Goal: Connect with others: Connect with others

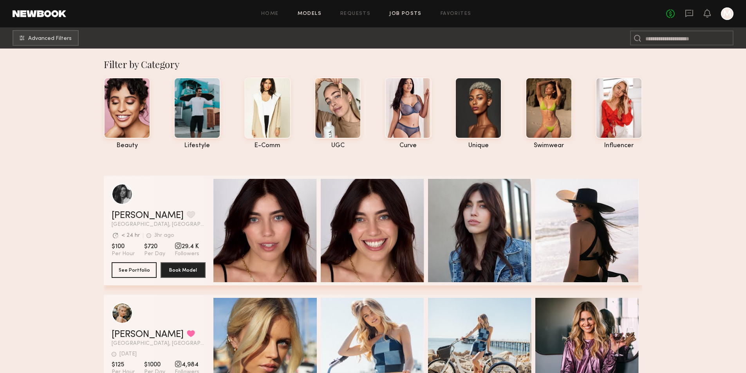
click at [405, 14] on link "Job Posts" at bounding box center [405, 13] width 32 height 5
click at [411, 15] on link "Job Posts" at bounding box center [405, 13] width 32 height 5
click at [403, 14] on link "Job Posts" at bounding box center [405, 13] width 32 height 5
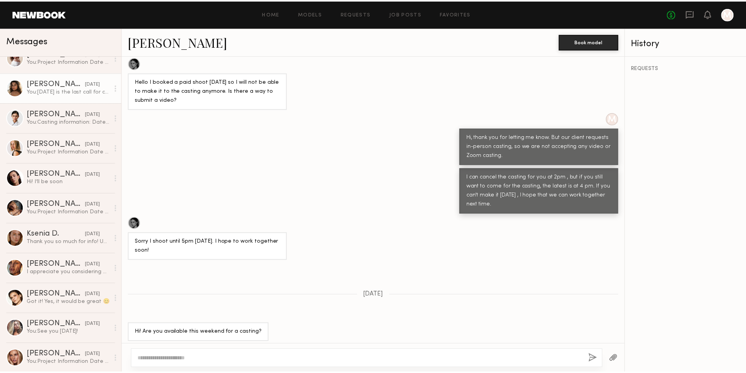
scroll to position [196, 0]
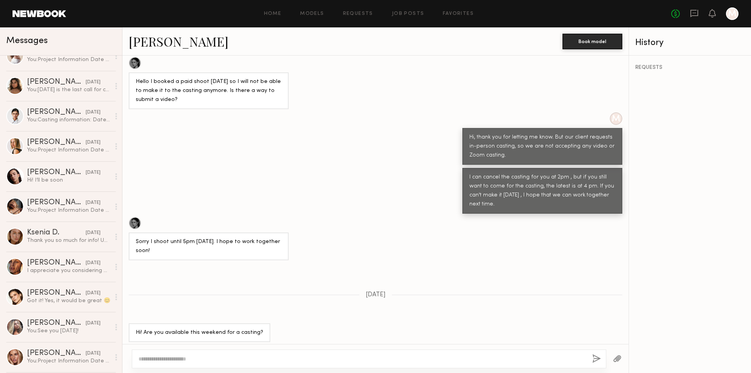
click at [145, 41] on link "Tori W." at bounding box center [179, 41] width 100 height 17
click at [413, 15] on link "Job Posts" at bounding box center [408, 13] width 32 height 5
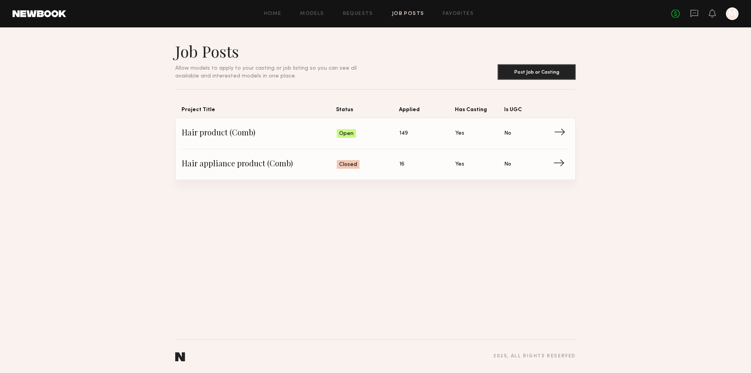
click at [566, 135] on span "→" at bounding box center [562, 134] width 16 height 12
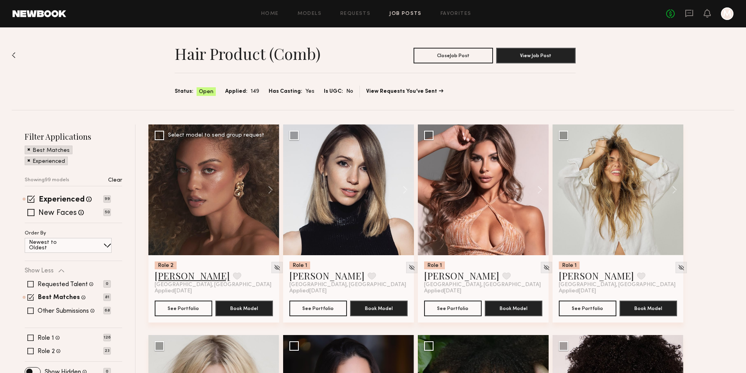
click at [180, 280] on link "Chloe B." at bounding box center [192, 275] width 75 height 13
click at [584, 278] on link "[PERSON_NAME]" at bounding box center [596, 275] width 75 height 13
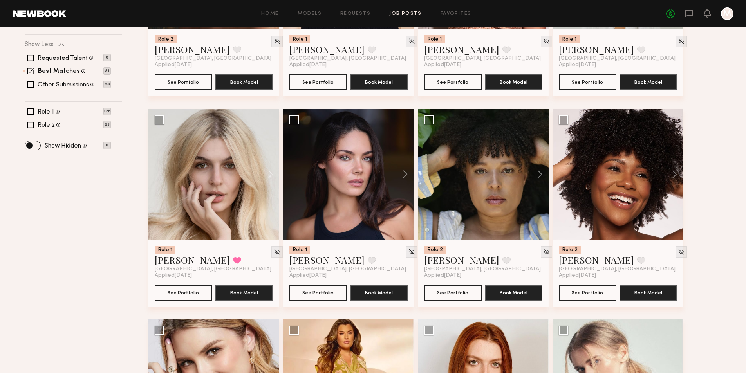
scroll to position [235, 0]
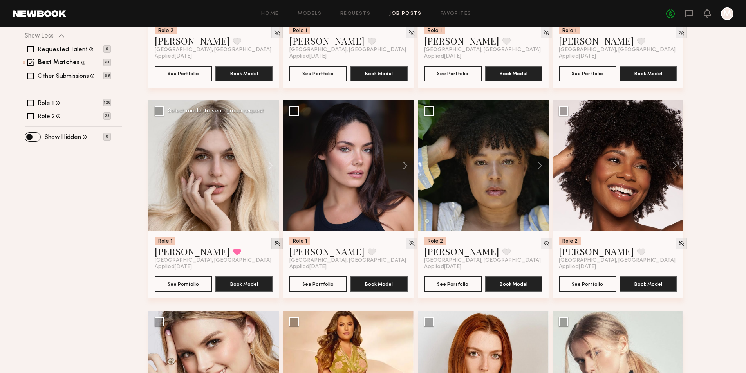
click at [274, 244] on img at bounding box center [277, 243] width 7 height 7
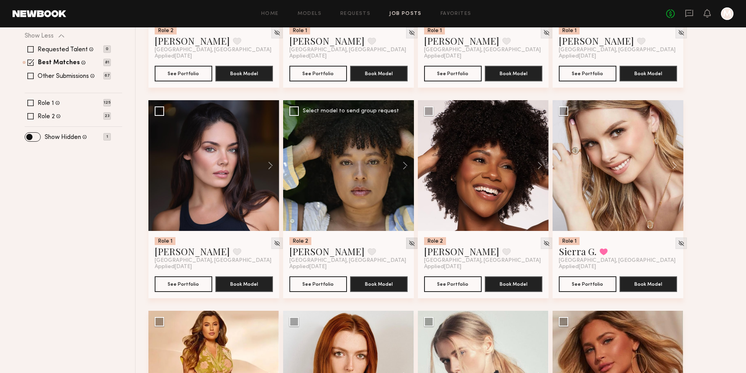
click at [406, 243] on div at bounding box center [411, 243] width 11 height 11
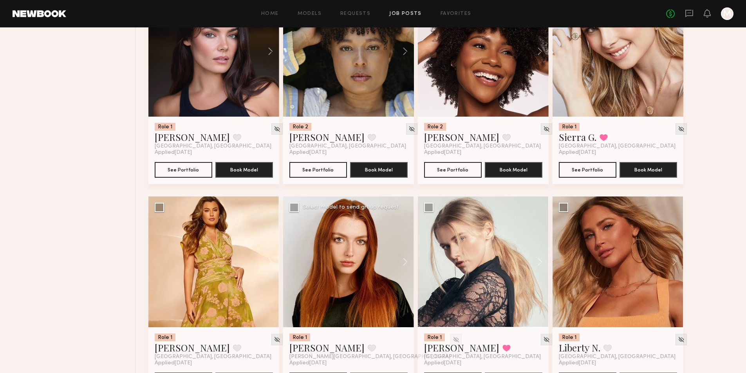
scroll to position [352, 0]
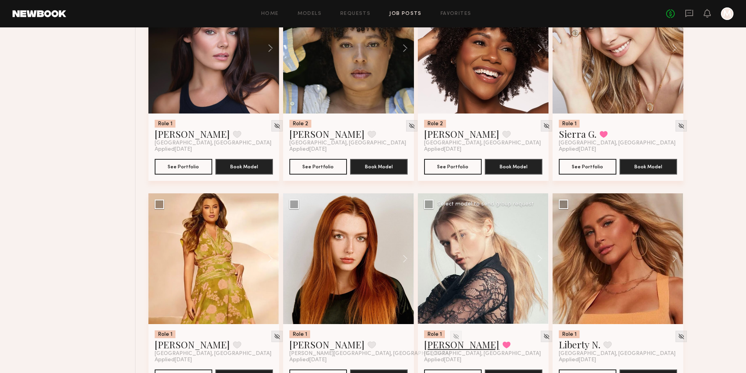
click at [443, 350] on link "[PERSON_NAME]" at bounding box center [461, 344] width 75 height 13
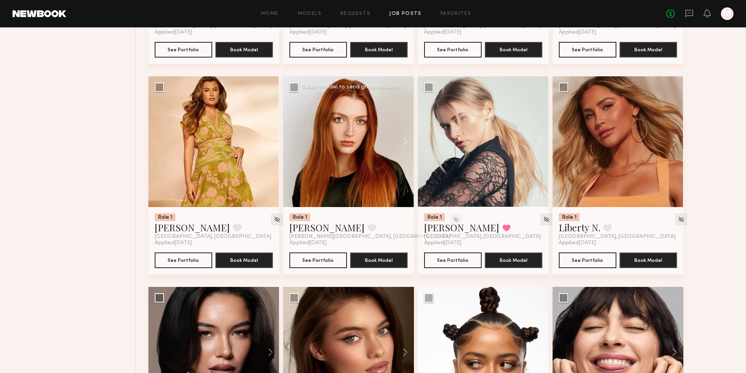
scroll to position [470, 0]
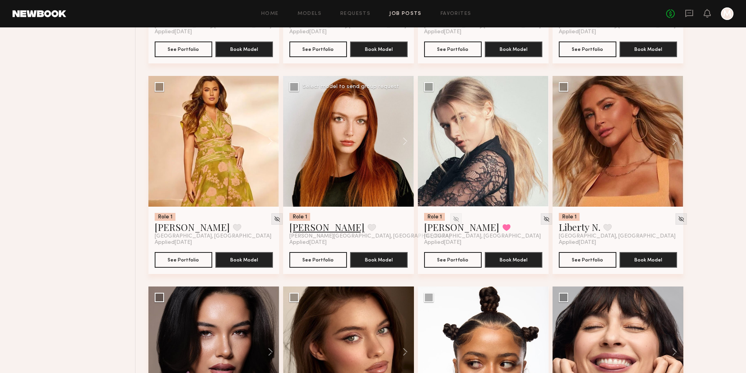
click at [318, 233] on link "Annika R." at bounding box center [326, 227] width 75 height 13
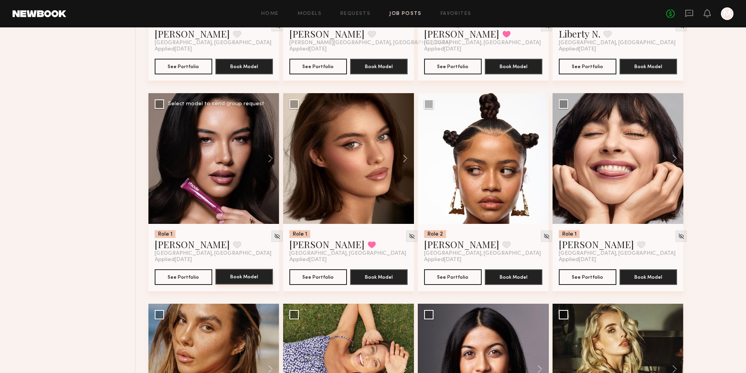
scroll to position [665, 0]
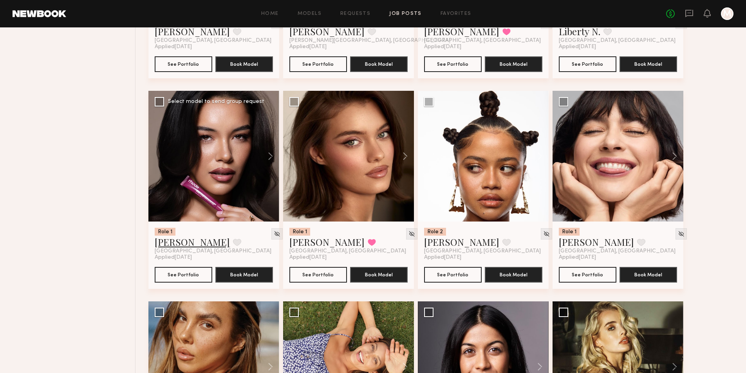
click at [180, 248] on link "Vanessa B." at bounding box center [192, 242] width 75 height 13
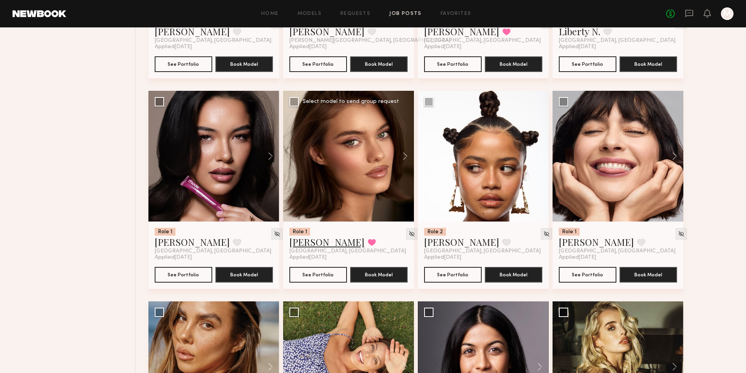
click at [315, 248] on link "Oleksa K." at bounding box center [326, 242] width 75 height 13
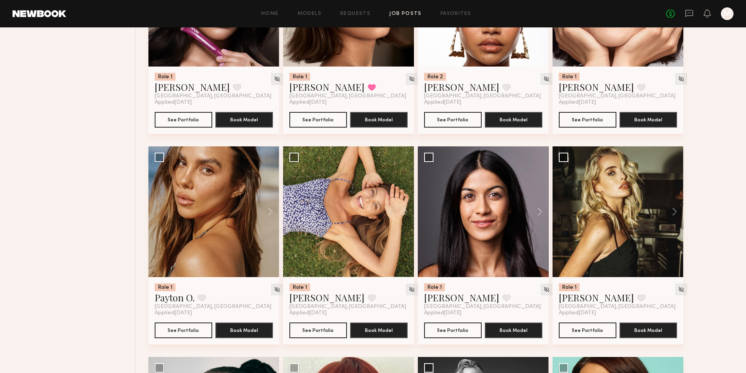
scroll to position [822, 0]
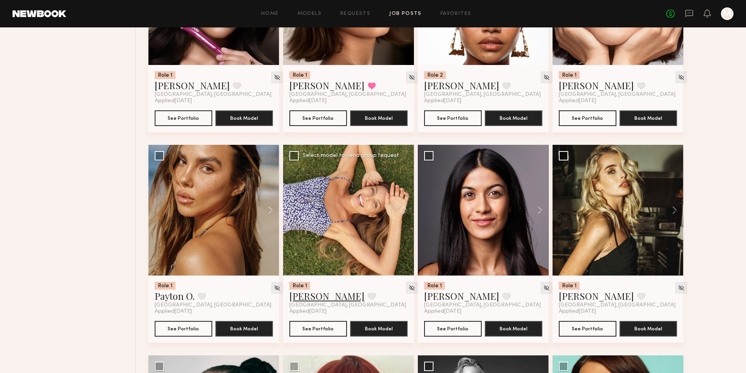
click at [306, 302] on link "Carly S." at bounding box center [326, 296] width 75 height 13
click at [587, 302] on link "[PERSON_NAME]" at bounding box center [596, 296] width 75 height 13
click at [574, 302] on link "[PERSON_NAME]" at bounding box center [596, 296] width 75 height 13
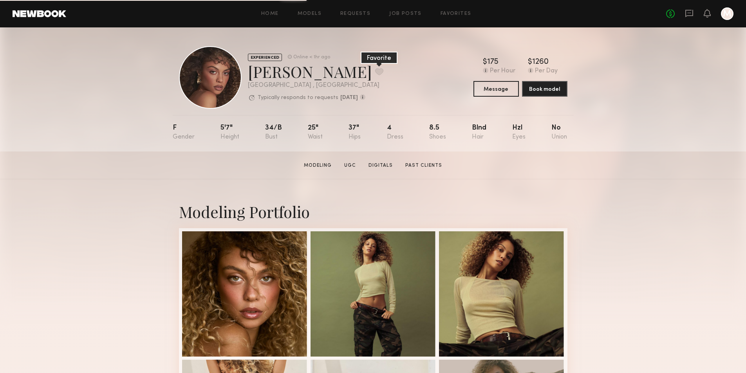
click at [375, 70] on button at bounding box center [379, 71] width 8 height 7
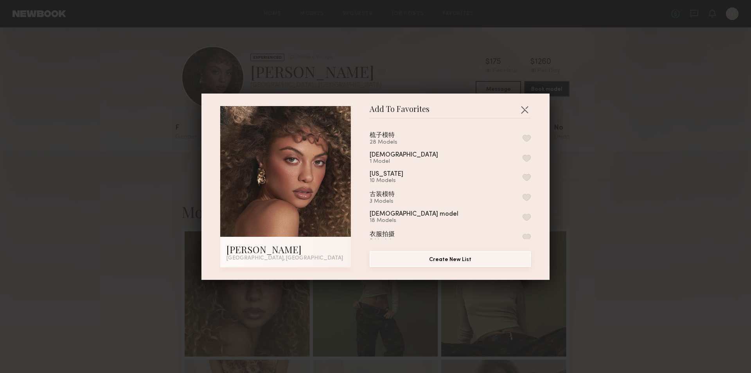
click at [432, 264] on button "Create New List" at bounding box center [450, 259] width 161 height 16
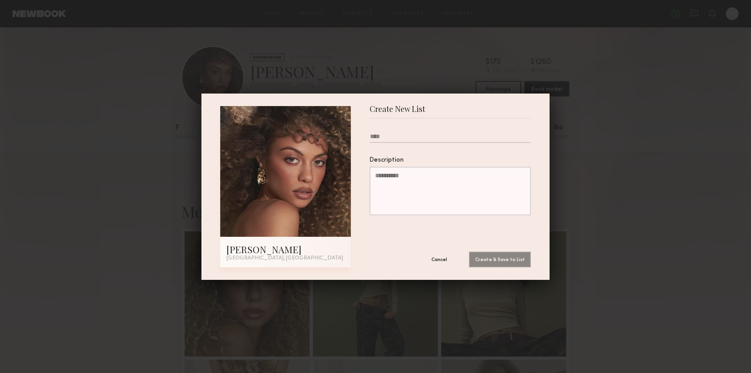
click at [389, 141] on input "text" at bounding box center [450, 138] width 161 height 10
type input "*****"
click at [469, 252] on button "Create & Save to List" at bounding box center [500, 260] width 62 height 16
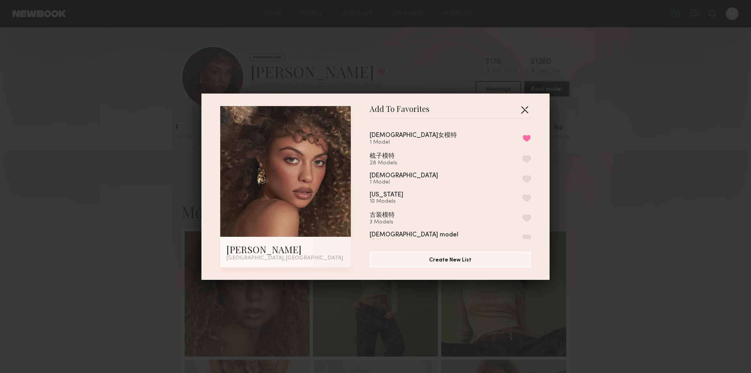
click at [524, 109] on button "button" at bounding box center [525, 109] width 13 height 13
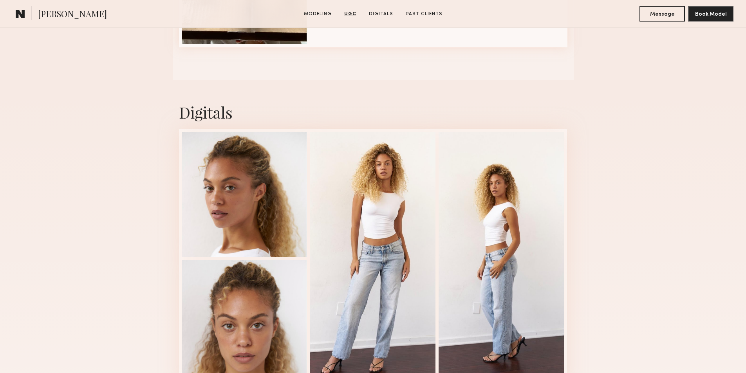
scroll to position [1252, 0]
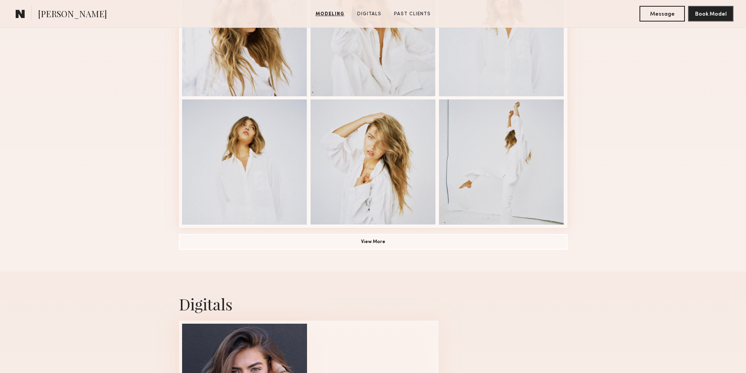
scroll to position [470, 0]
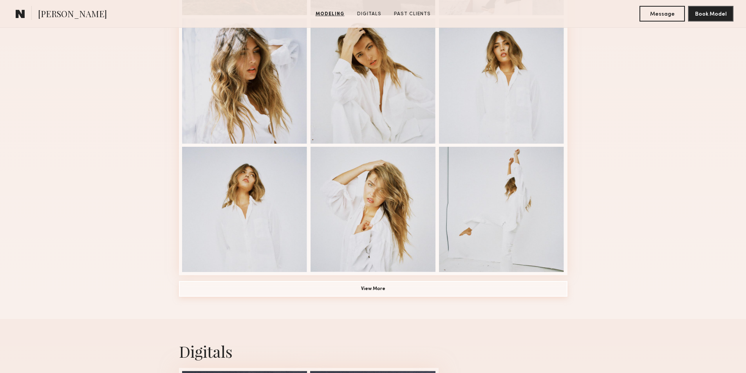
click at [366, 292] on button "View More" at bounding box center [373, 289] width 388 height 16
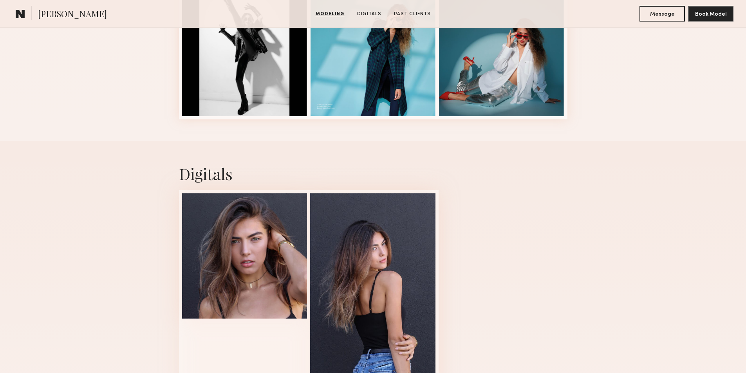
scroll to position [939, 0]
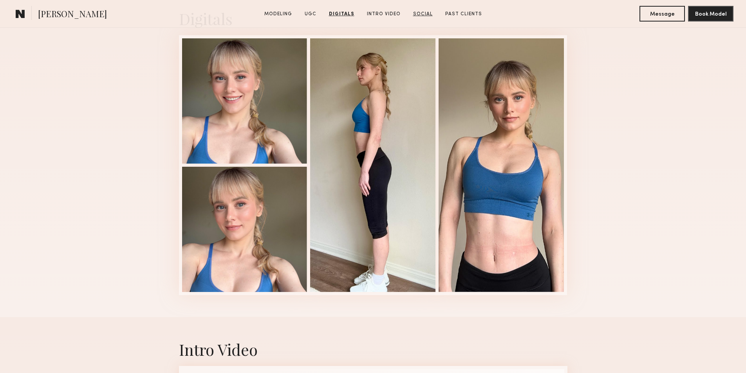
scroll to position [1918, 0]
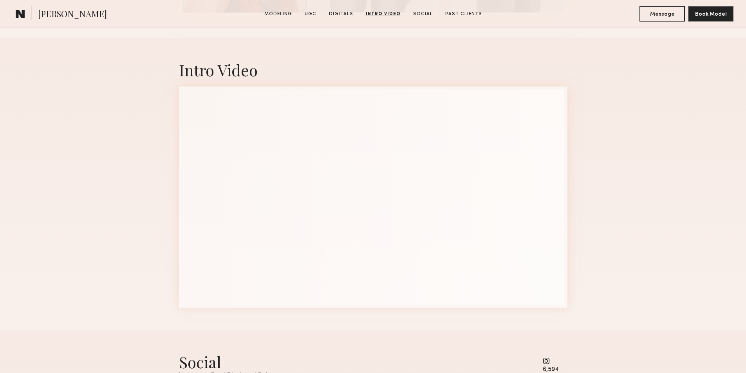
scroll to position [2231, 0]
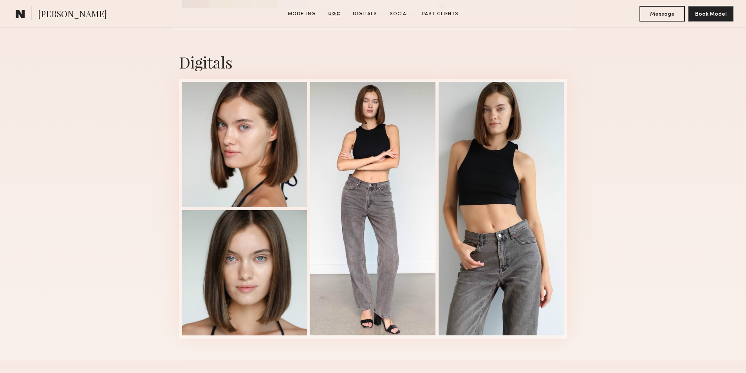
scroll to position [1683, 0]
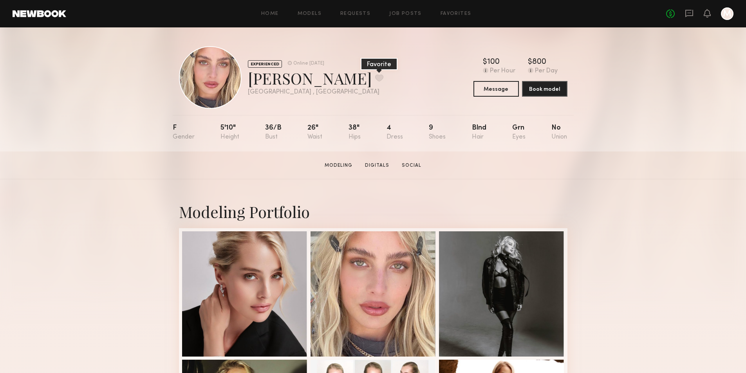
click at [375, 79] on button at bounding box center [379, 77] width 8 height 7
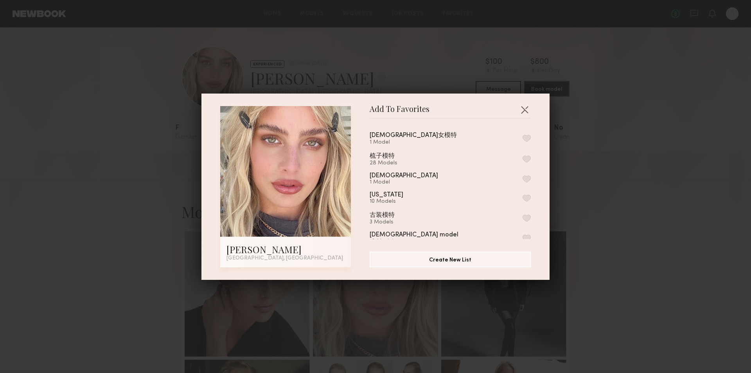
click at [523, 159] on button "button" at bounding box center [527, 158] width 8 height 7
click at [519, 106] on button "button" at bounding box center [525, 109] width 13 height 13
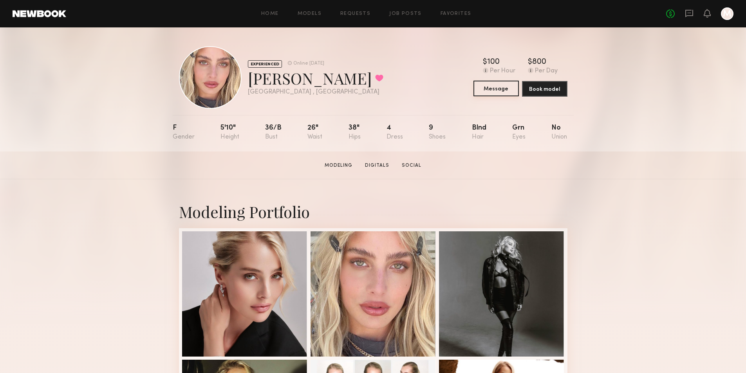
click at [498, 94] on button "Message" at bounding box center [495, 89] width 45 height 16
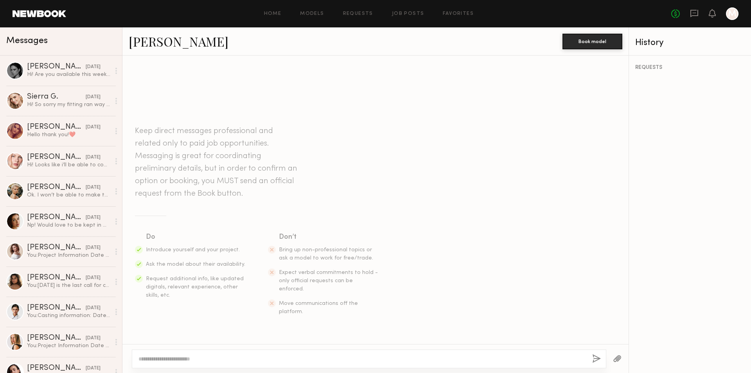
click at [206, 360] on textarea at bounding box center [363, 359] width 448 height 8
type textarea "**********"
click at [71, 76] on div "Hi! Are you available this weekend for a casting?" at bounding box center [68, 74] width 83 height 7
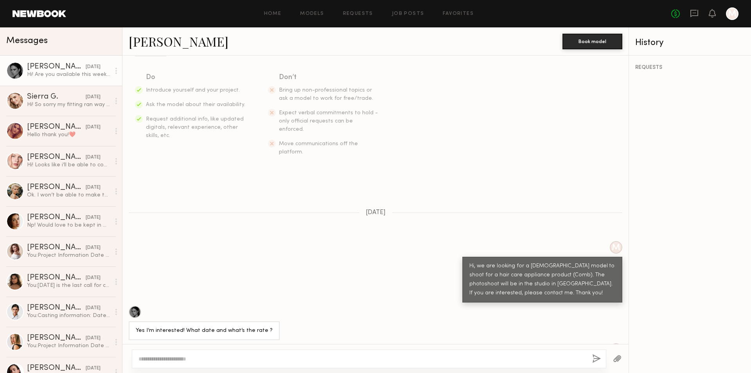
scroll to position [178, 0]
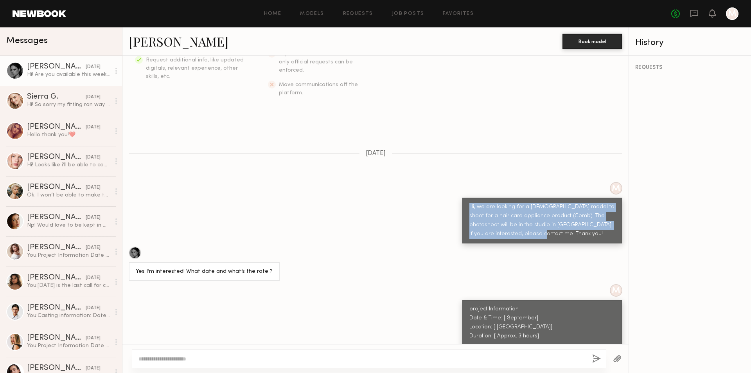
drag, startPoint x: 465, startPoint y: 196, endPoint x: 522, endPoint y: 226, distance: 64.1
click at [522, 226] on div "Hi, we are looking for a female model to shoot for a hair care appliance produc…" at bounding box center [543, 221] width 146 height 36
copy div "Hi, we are looking for a female model to shoot for a hair care appliance produc…"
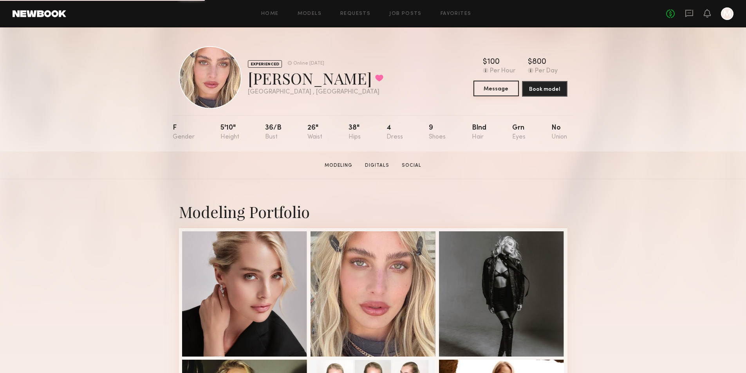
click at [499, 89] on button "Message" at bounding box center [495, 89] width 45 height 16
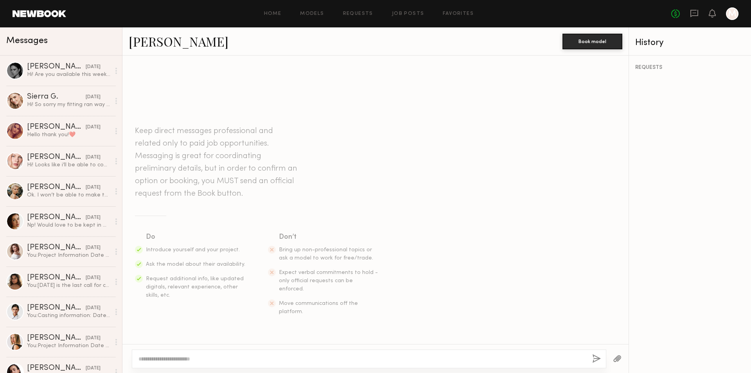
click at [170, 359] on textarea at bounding box center [363, 359] width 448 height 8
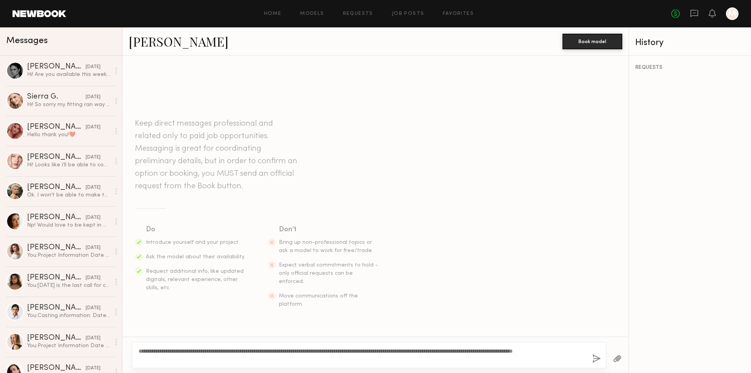
drag, startPoint x: 146, startPoint y: 349, endPoint x: 239, endPoint y: 353, distance: 92.4
click at [239, 353] on textarea "**********" at bounding box center [363, 355] width 448 height 16
drag, startPoint x: 229, startPoint y: 351, endPoint x: 259, endPoint y: 351, distance: 29.7
click at [259, 351] on textarea "**********" at bounding box center [363, 355] width 448 height 16
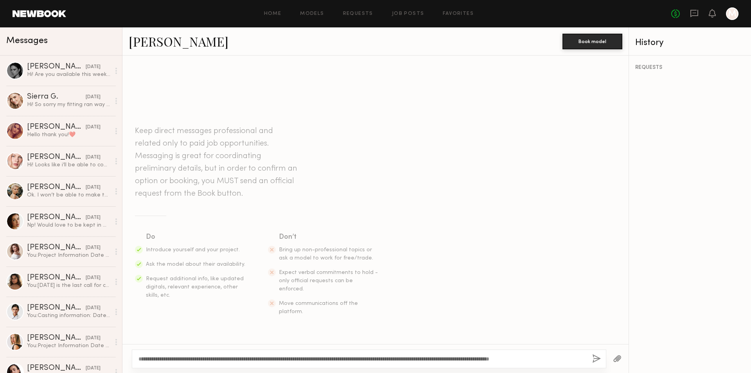
click at [555, 359] on textarea "**********" at bounding box center [363, 359] width 448 height 8
drag, startPoint x: 333, startPoint y: 359, endPoint x: 454, endPoint y: 353, distance: 121.9
click at [454, 353] on div "**********" at bounding box center [369, 359] width 475 height 19
click at [358, 359] on textarea "**********" at bounding box center [363, 359] width 448 height 8
click at [443, 359] on textarea "**********" at bounding box center [363, 359] width 448 height 8
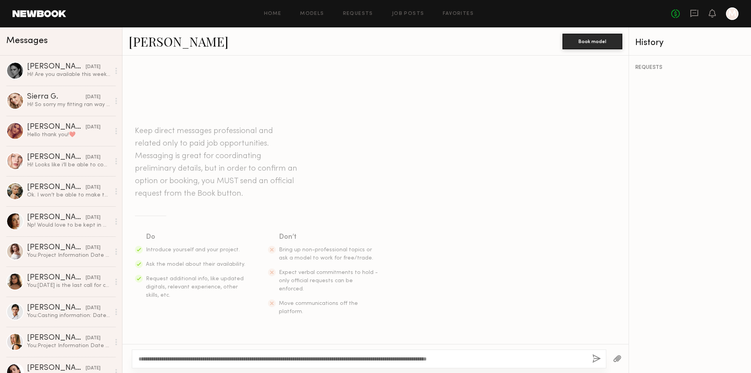
click at [503, 359] on textarea "**********" at bounding box center [363, 359] width 448 height 8
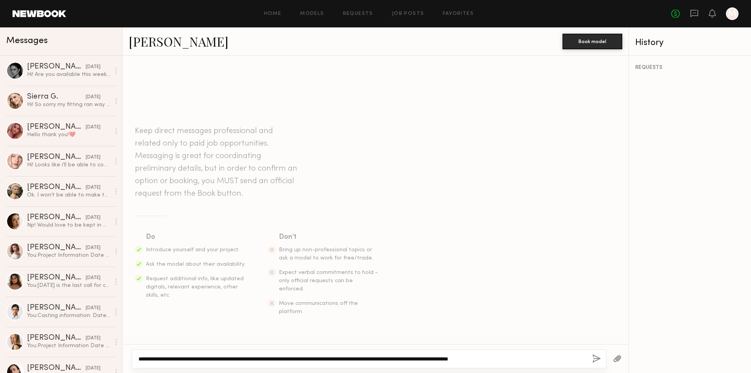
type textarea "**********"
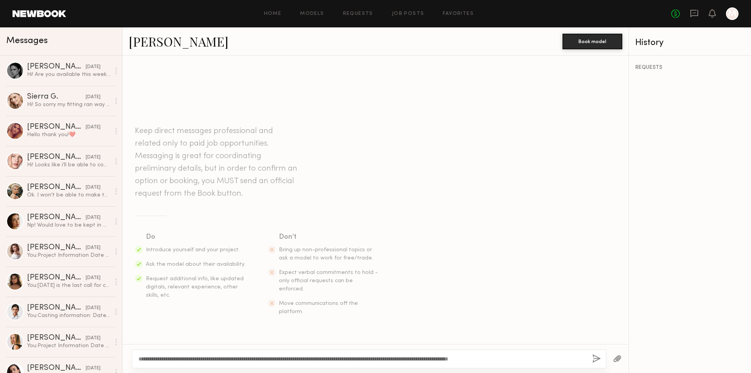
click at [597, 355] on button "button" at bounding box center [597, 359] width 9 height 10
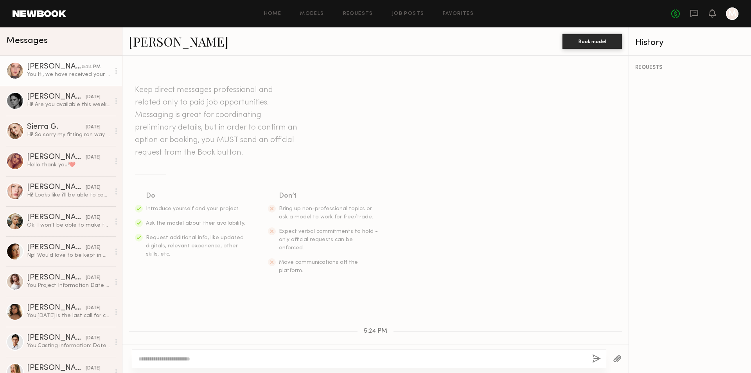
scroll to position [66, 0]
